Goal: Task Accomplishment & Management: Use online tool/utility

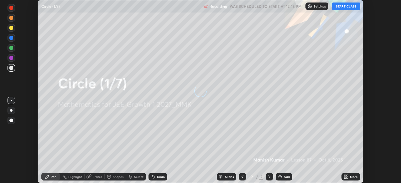
scroll to position [183, 400]
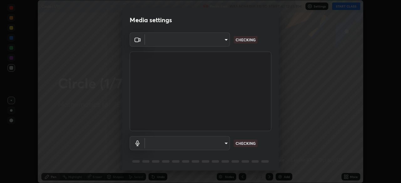
type input "ee1990ae139089087217aa4117f3cdd4c5cd383a3c846b78d8b237675fee2f3f"
click at [226, 144] on body "Erase all Circle (1/7) Recording WAS SCHEDULED TO START AT 12:45 PM Settings ST…" at bounding box center [200, 91] width 401 height 183
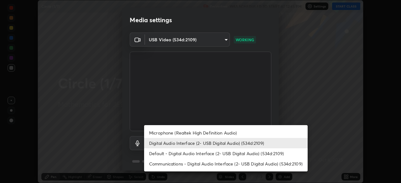
click at [227, 131] on li "Microphone (Realtek High Definition Audio)" at bounding box center [225, 133] width 163 height 10
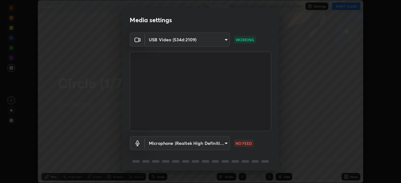
click at [217, 143] on body "Erase all Circle (1/7) Recording WAS SCHEDULED TO START AT 12:45 PM Settings ST…" at bounding box center [200, 91] width 401 height 183
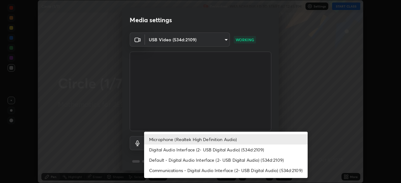
click at [220, 149] on li "Digital Audio Interface (2- USB Digital Audio) (534d:2109)" at bounding box center [225, 150] width 163 height 10
type input "f1f87336b5659162b7e0f26978becaf85209cb2a2448c75cf2a6055f99bcd44d"
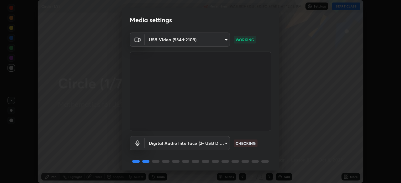
scroll to position [22, 0]
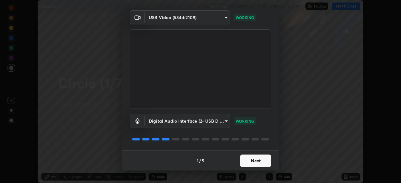
click at [252, 161] on button "Next" at bounding box center [255, 161] width 31 height 13
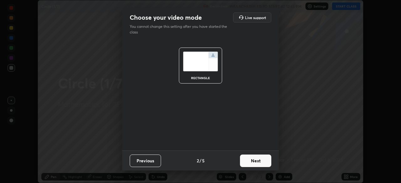
click at [258, 162] on button "Next" at bounding box center [255, 161] width 31 height 13
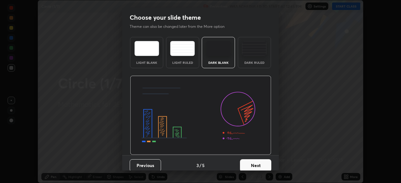
click at [258, 163] on button "Next" at bounding box center [255, 165] width 31 height 13
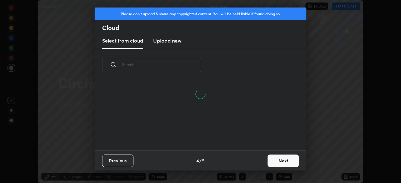
click at [273, 160] on button "Next" at bounding box center [282, 161] width 31 height 13
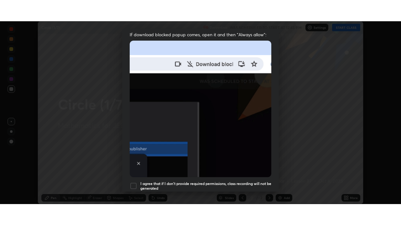
scroll to position [150, 0]
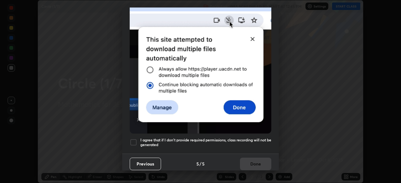
click at [133, 139] on div at bounding box center [134, 143] width 8 height 8
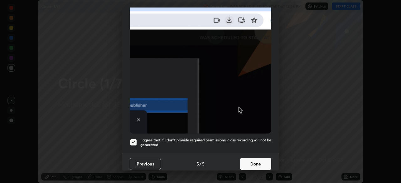
click at [252, 159] on button "Done" at bounding box center [255, 164] width 31 height 13
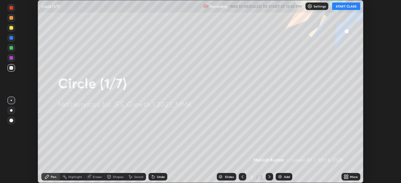
click at [344, 8] on button "START CLASS" at bounding box center [346, 7] width 28 height 8
click at [347, 176] on icon at bounding box center [347, 176] width 2 height 2
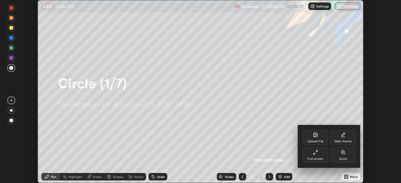
click at [315, 156] on div "Full screen" at bounding box center [315, 155] width 25 height 15
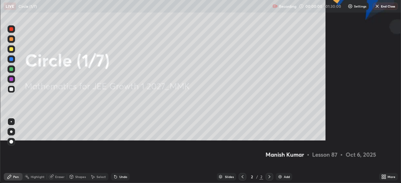
scroll to position [225, 401]
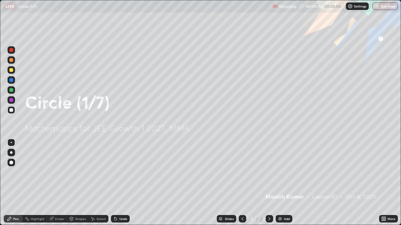
click at [284, 183] on div "Add" at bounding box center [287, 219] width 6 height 3
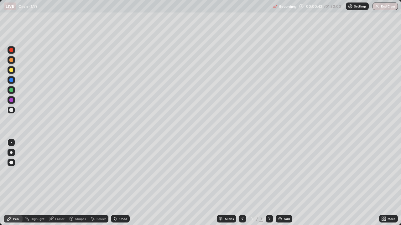
click at [11, 91] on div at bounding box center [11, 90] width 4 height 4
click at [281, 183] on img at bounding box center [279, 219] width 5 height 5
click at [11, 71] on div at bounding box center [11, 70] width 4 height 4
click at [11, 91] on div at bounding box center [11, 90] width 4 height 4
click at [59, 183] on div "Eraser" at bounding box center [59, 219] width 9 height 3
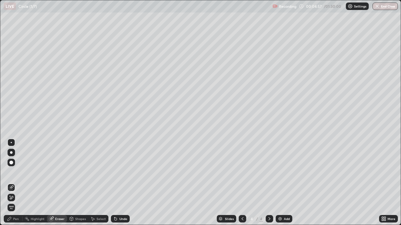
click at [16, 183] on div "Pen" at bounding box center [16, 219] width 6 height 3
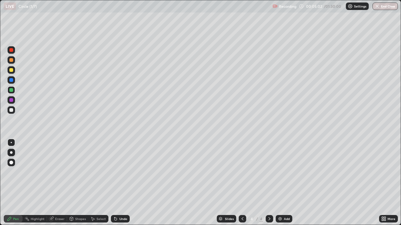
click at [56, 183] on div "Eraser" at bounding box center [59, 219] width 9 height 3
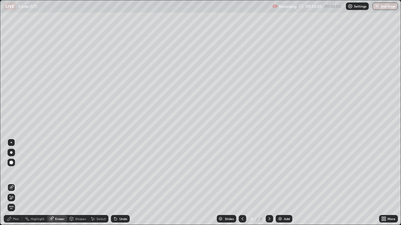
click at [18, 183] on div "Pen" at bounding box center [16, 219] width 6 height 3
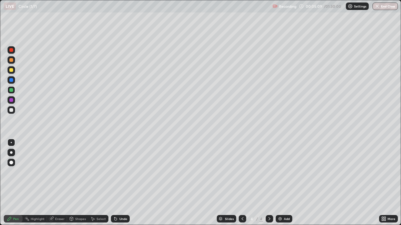
click at [58, 183] on div "Eraser" at bounding box center [59, 219] width 9 height 3
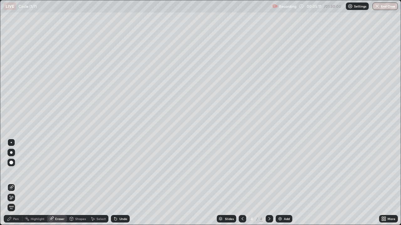
click at [17, 183] on div "Pen" at bounding box center [16, 219] width 6 height 3
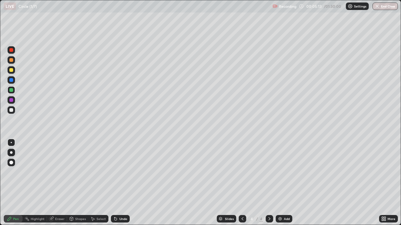
click at [58, 183] on div "Eraser" at bounding box center [59, 219] width 9 height 3
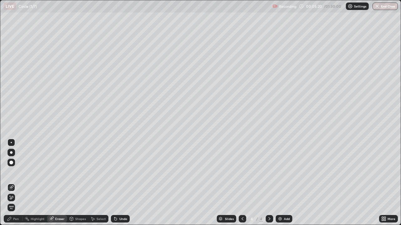
click at [17, 183] on div "Pen" at bounding box center [16, 219] width 6 height 3
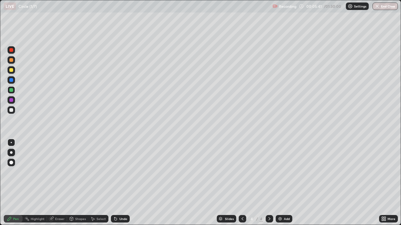
click at [57, 183] on div "Eraser" at bounding box center [59, 219] width 9 height 3
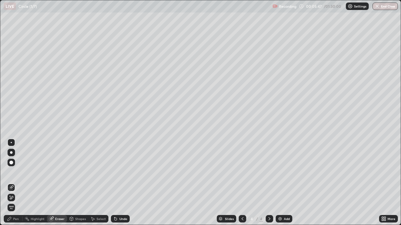
click at [12, 183] on div "Pen" at bounding box center [13, 219] width 19 height 8
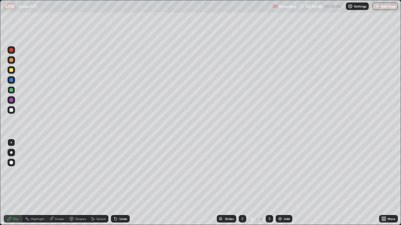
click at [11, 71] on div at bounding box center [11, 70] width 4 height 4
click at [58, 183] on div "Eraser" at bounding box center [59, 219] width 9 height 3
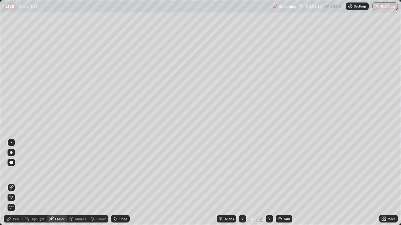
click at [19, 183] on div "Pen" at bounding box center [13, 219] width 19 height 8
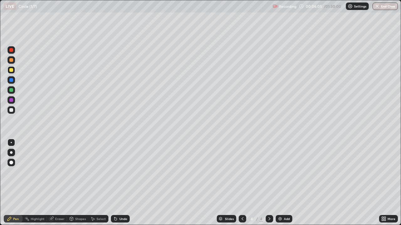
click at [14, 89] on div at bounding box center [12, 90] width 8 height 8
click at [59, 183] on div "Eraser" at bounding box center [59, 219] width 9 height 3
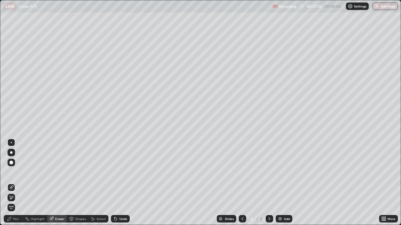
click at [13, 183] on div "Pen" at bounding box center [16, 219] width 6 height 3
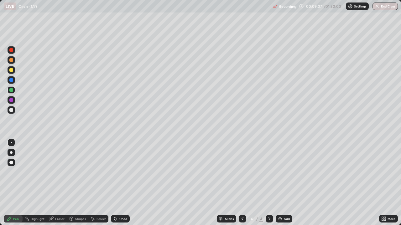
click at [284, 183] on div "Add" at bounding box center [287, 219] width 6 height 3
click at [241, 183] on icon at bounding box center [242, 219] width 5 height 5
click at [266, 183] on div at bounding box center [269, 219] width 8 height 13
click at [284, 183] on div "Add" at bounding box center [287, 219] width 6 height 3
click at [281, 183] on img at bounding box center [279, 219] width 5 height 5
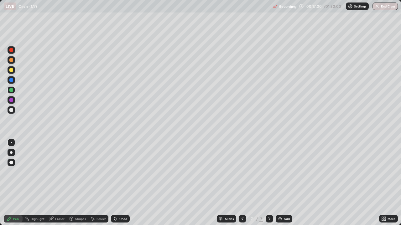
click at [12, 69] on div at bounding box center [11, 70] width 4 height 4
click at [283, 183] on div "Add" at bounding box center [283, 219] width 17 height 8
click at [10, 90] on div at bounding box center [11, 90] width 4 height 4
click at [14, 50] on div at bounding box center [12, 50] width 8 height 8
click at [11, 71] on div at bounding box center [11, 70] width 4 height 4
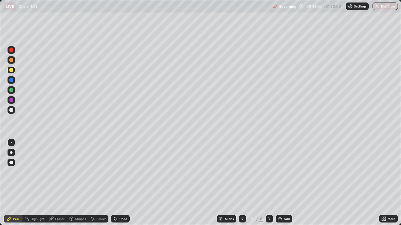
click at [283, 183] on div "Add" at bounding box center [283, 219] width 17 height 8
click at [12, 110] on div at bounding box center [11, 110] width 4 height 4
click at [242, 183] on icon at bounding box center [242, 219] width 5 height 5
click at [269, 183] on icon at bounding box center [269, 219] width 5 height 5
click at [286, 183] on div "Add" at bounding box center [287, 219] width 6 height 3
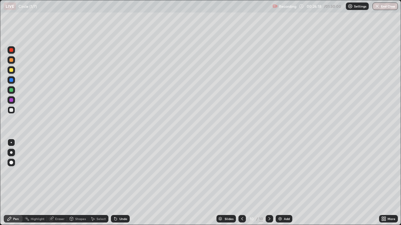
click at [12, 69] on div at bounding box center [11, 70] width 4 height 4
click at [10, 90] on div at bounding box center [11, 90] width 4 height 4
click at [281, 183] on img at bounding box center [279, 219] width 5 height 5
click at [13, 70] on div at bounding box center [11, 70] width 4 height 4
click at [12, 90] on div at bounding box center [11, 90] width 4 height 4
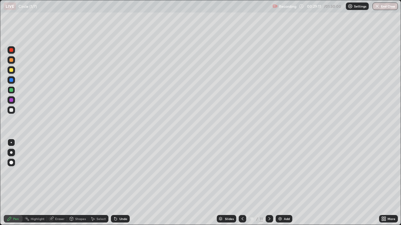
click at [12, 70] on div at bounding box center [11, 70] width 4 height 4
click at [56, 183] on div "Eraser" at bounding box center [59, 219] width 9 height 3
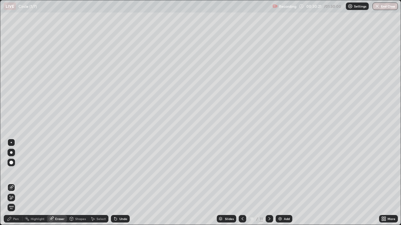
click at [15, 183] on div "Pen" at bounding box center [16, 219] width 6 height 3
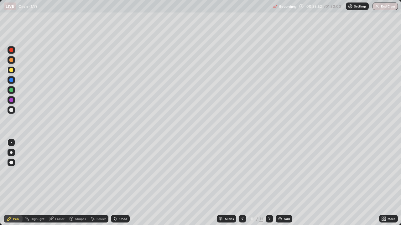
click at [281, 183] on img at bounding box center [279, 219] width 5 height 5
click at [12, 110] on div at bounding box center [11, 110] width 4 height 4
click at [284, 183] on div "Add" at bounding box center [287, 219] width 6 height 3
click at [282, 183] on img at bounding box center [279, 219] width 5 height 5
click at [11, 72] on div at bounding box center [11, 70] width 4 height 4
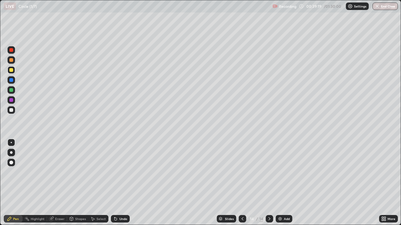
click at [244, 183] on icon at bounding box center [242, 219] width 5 height 5
click at [271, 183] on div at bounding box center [269, 219] width 8 height 8
click at [281, 183] on div "Add" at bounding box center [283, 219] width 17 height 8
click at [56, 183] on div "Eraser" at bounding box center [59, 219] width 9 height 3
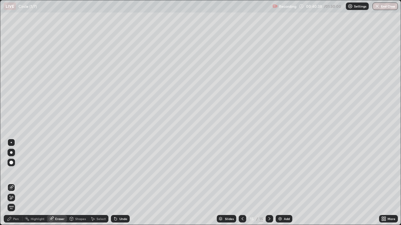
click at [16, 183] on div "Pen" at bounding box center [16, 219] width 6 height 3
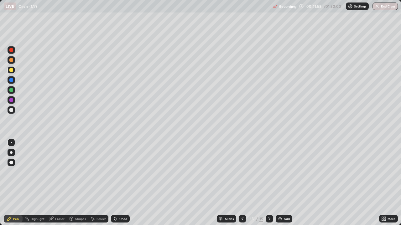
click at [284, 183] on div "Add" at bounding box center [283, 219] width 17 height 8
click at [12, 108] on div at bounding box center [11, 110] width 4 height 4
click at [12, 70] on div at bounding box center [11, 70] width 4 height 4
click at [12, 89] on div at bounding box center [11, 90] width 4 height 4
click at [282, 183] on div "Add" at bounding box center [283, 219] width 17 height 8
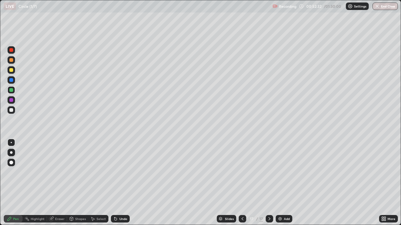
click at [12, 69] on div at bounding box center [11, 70] width 4 height 4
click at [11, 109] on div at bounding box center [11, 110] width 4 height 4
click at [284, 183] on div "Add" at bounding box center [287, 219] width 6 height 3
click at [60, 183] on div "Eraser" at bounding box center [59, 219] width 9 height 3
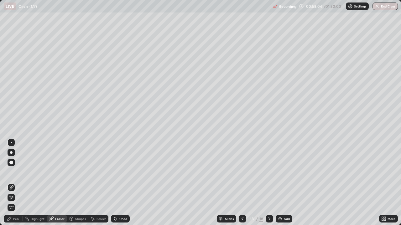
click at [18, 183] on div "Pen" at bounding box center [16, 219] width 6 height 3
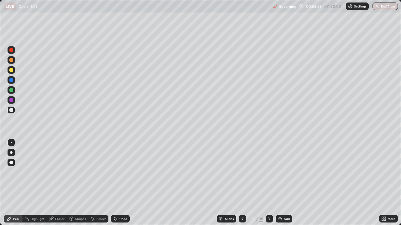
click at [59, 183] on div "Eraser" at bounding box center [59, 219] width 9 height 3
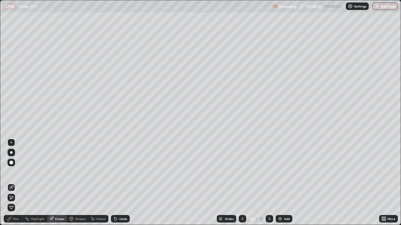
click at [16, 183] on div "Pen" at bounding box center [16, 219] width 6 height 3
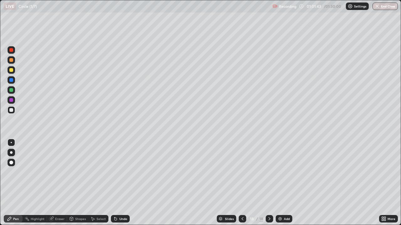
click at [385, 183] on icon at bounding box center [385, 218] width 2 height 2
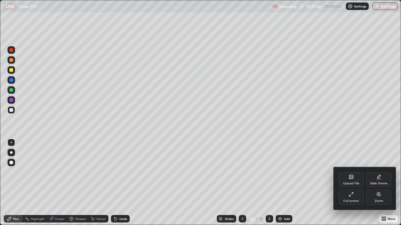
click at [367, 152] on div at bounding box center [200, 112] width 401 height 225
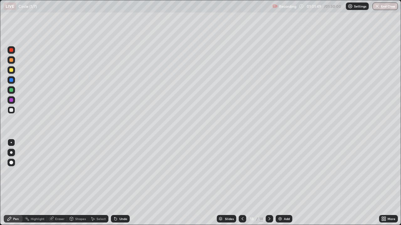
click at [386, 183] on div "More" at bounding box center [388, 219] width 19 height 8
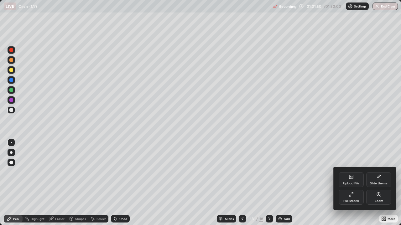
click at [347, 183] on div "Full screen" at bounding box center [350, 197] width 25 height 15
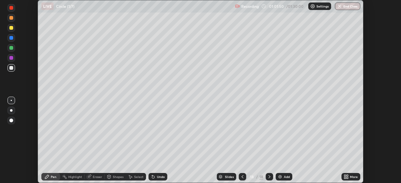
scroll to position [31114, 30896]
click at [347, 9] on button "End Class" at bounding box center [347, 7] width 25 height 8
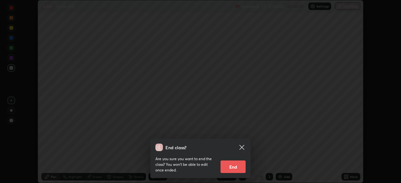
click at [238, 163] on button "End" at bounding box center [232, 167] width 25 height 13
